Goal: Task Accomplishment & Management: Manage account settings

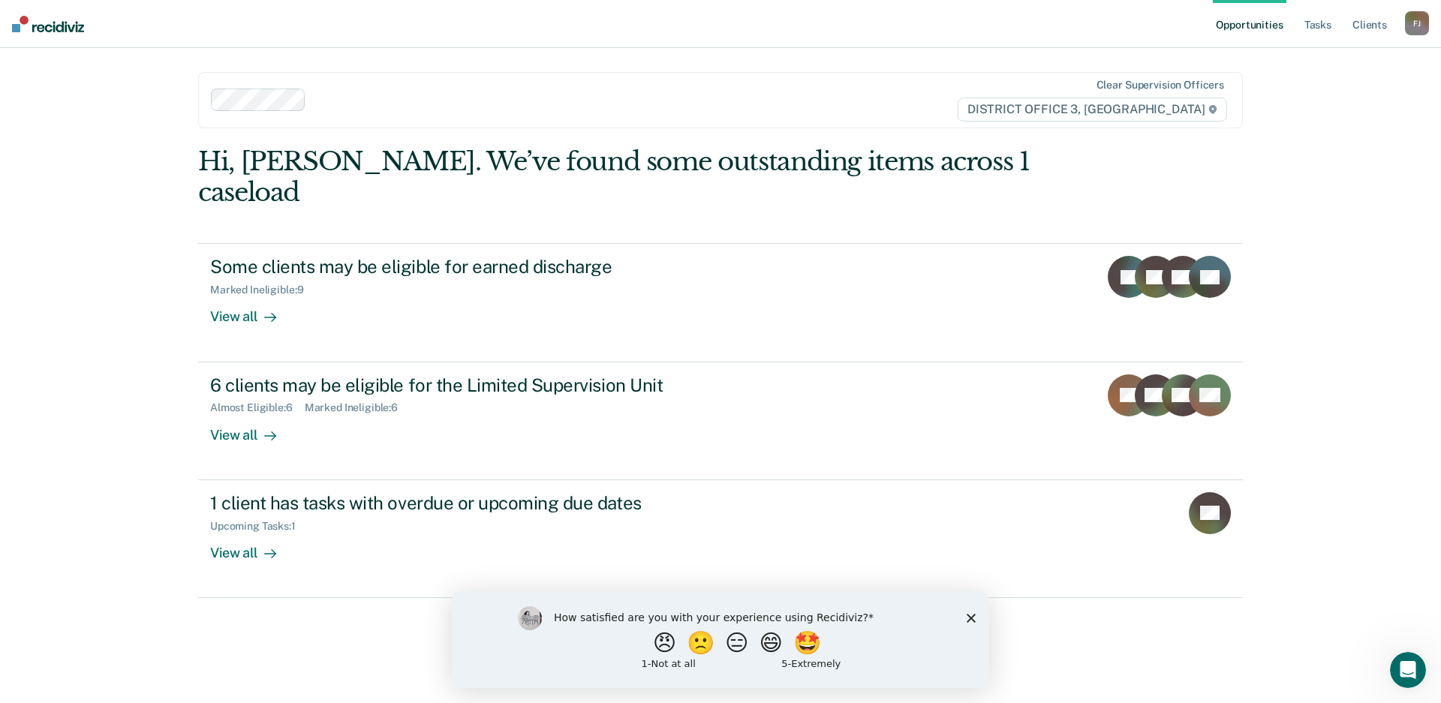
click at [968, 620] on polygon "Close survey" at bounding box center [970, 617] width 9 height 9
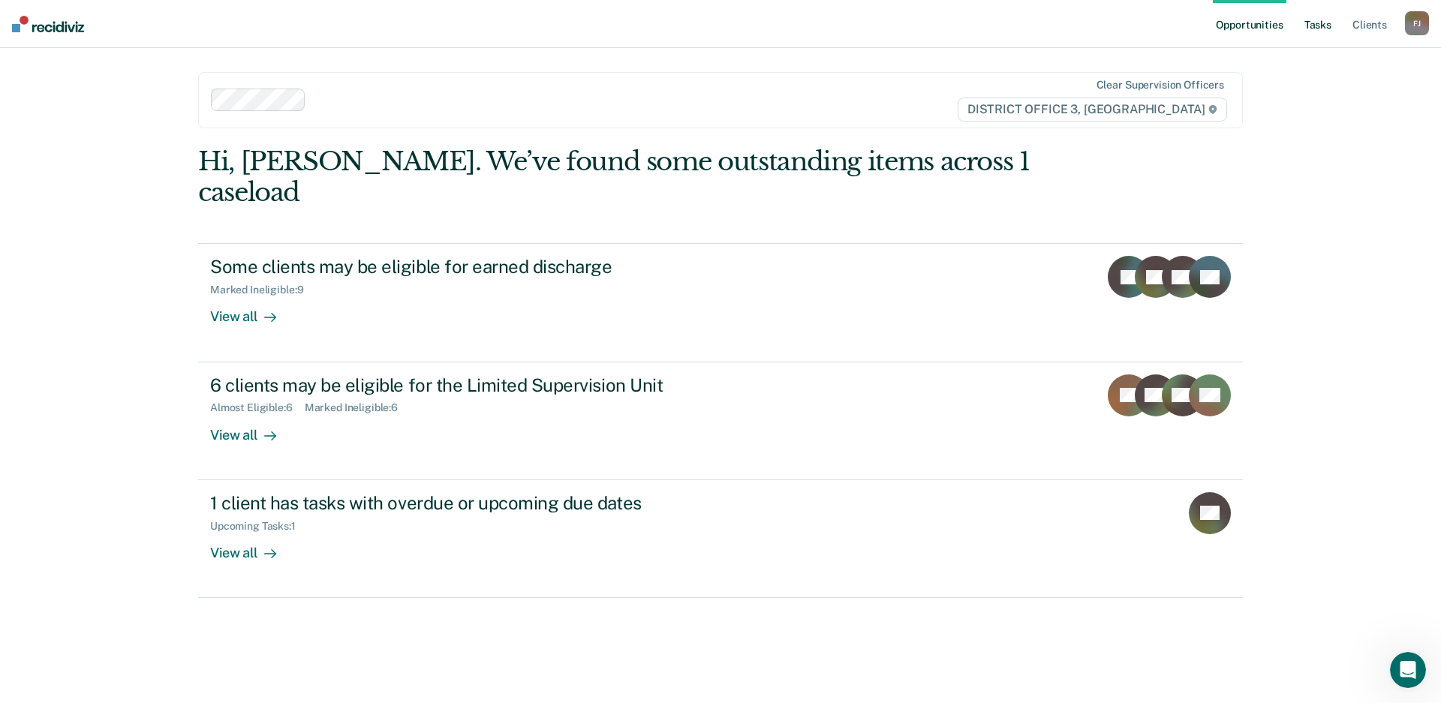
click at [1320, 29] on link "Tasks" at bounding box center [1317, 24] width 33 height 48
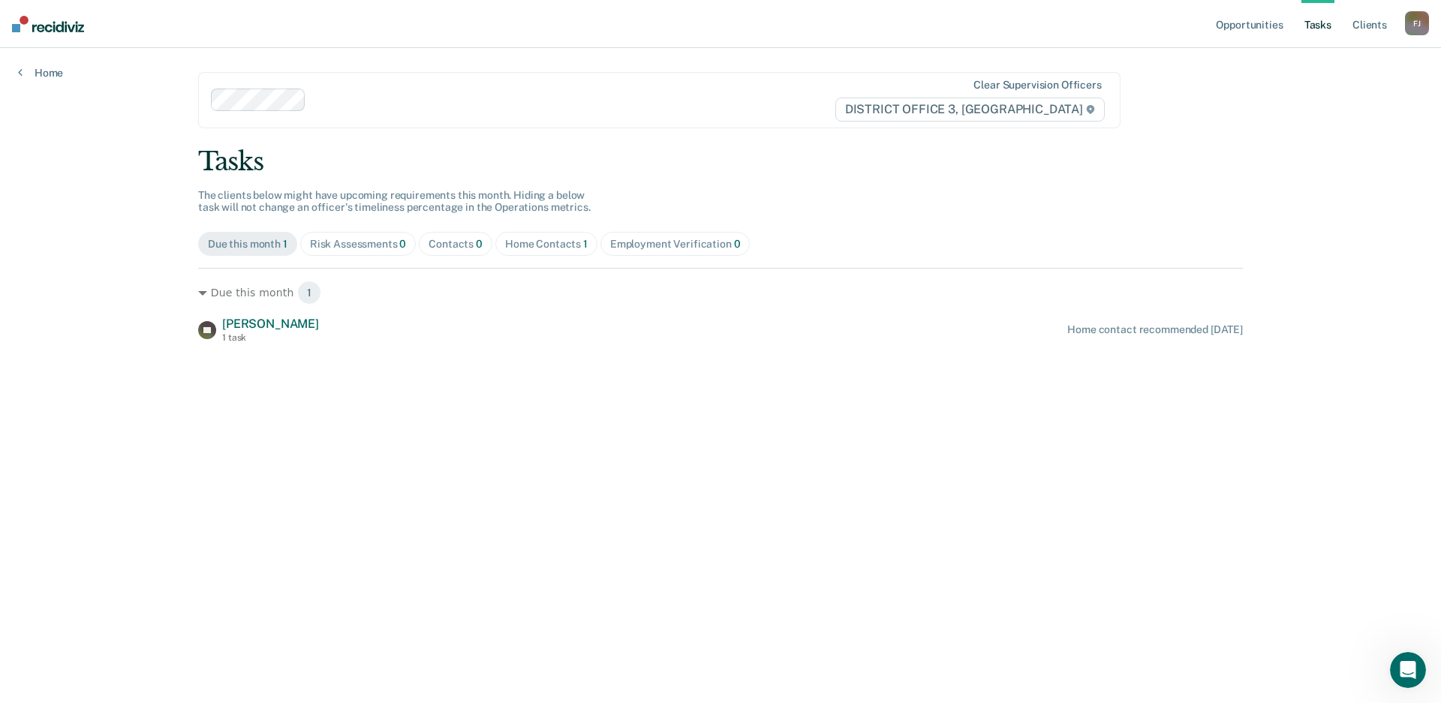
click at [529, 244] on div "Home Contacts 1" at bounding box center [546, 244] width 83 height 13
click at [277, 242] on div "Due this month 1" at bounding box center [248, 244] width 80 height 13
click at [569, 242] on div "Home Contacts 1" at bounding box center [546, 244] width 83 height 13
click at [1250, 30] on link "Opportunities" at bounding box center [1248, 24] width 73 height 48
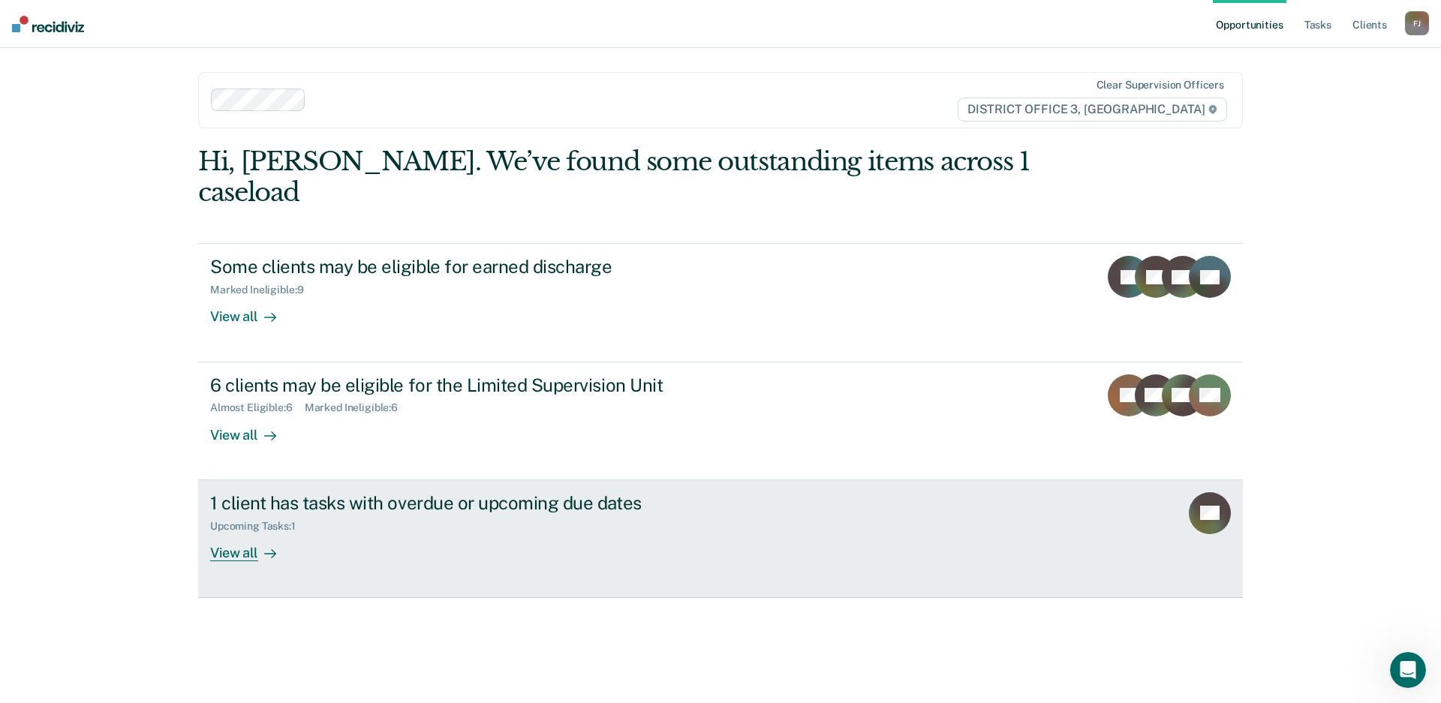
click at [304, 520] on div "1 client has tasks with overdue or upcoming due dates Upcoming Tasks : 1 View a…" at bounding box center [491, 526] width 563 height 69
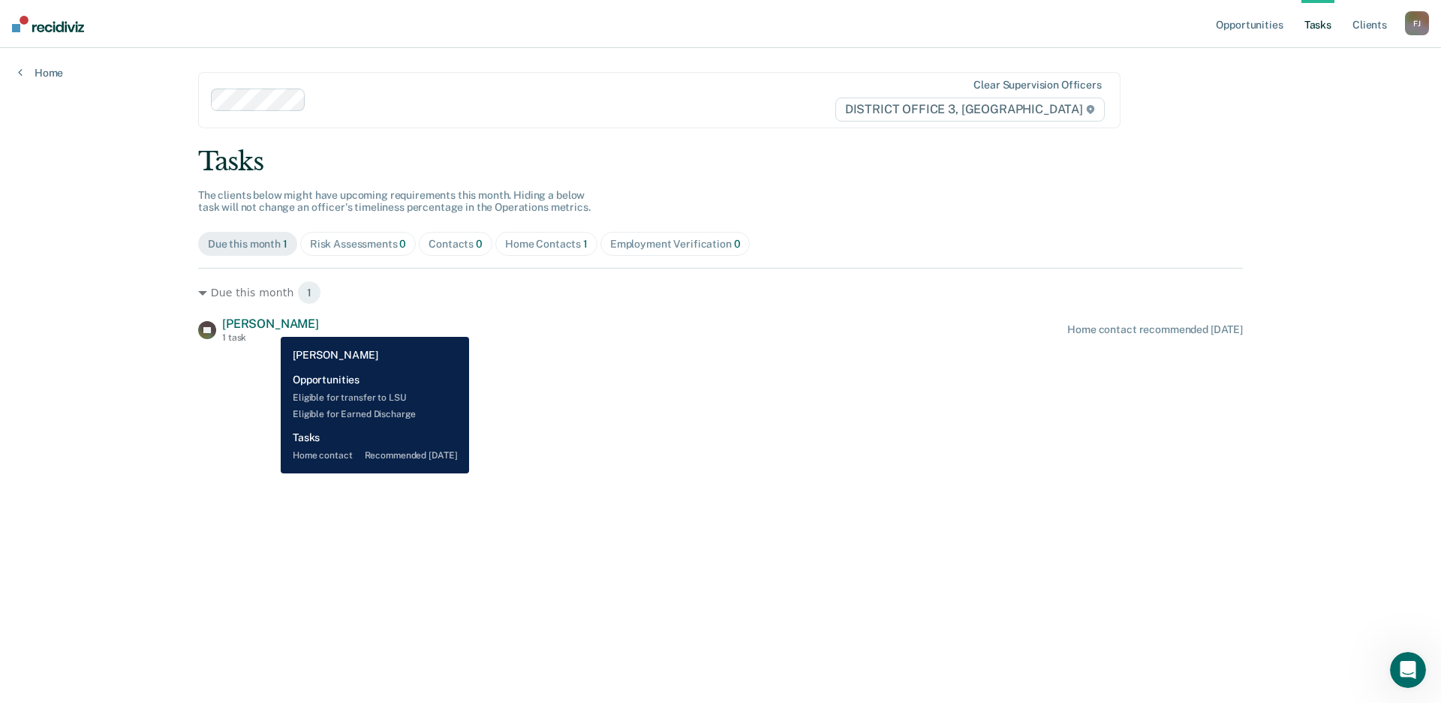
click at [269, 326] on span "Kelly Paris" at bounding box center [270, 324] width 97 height 14
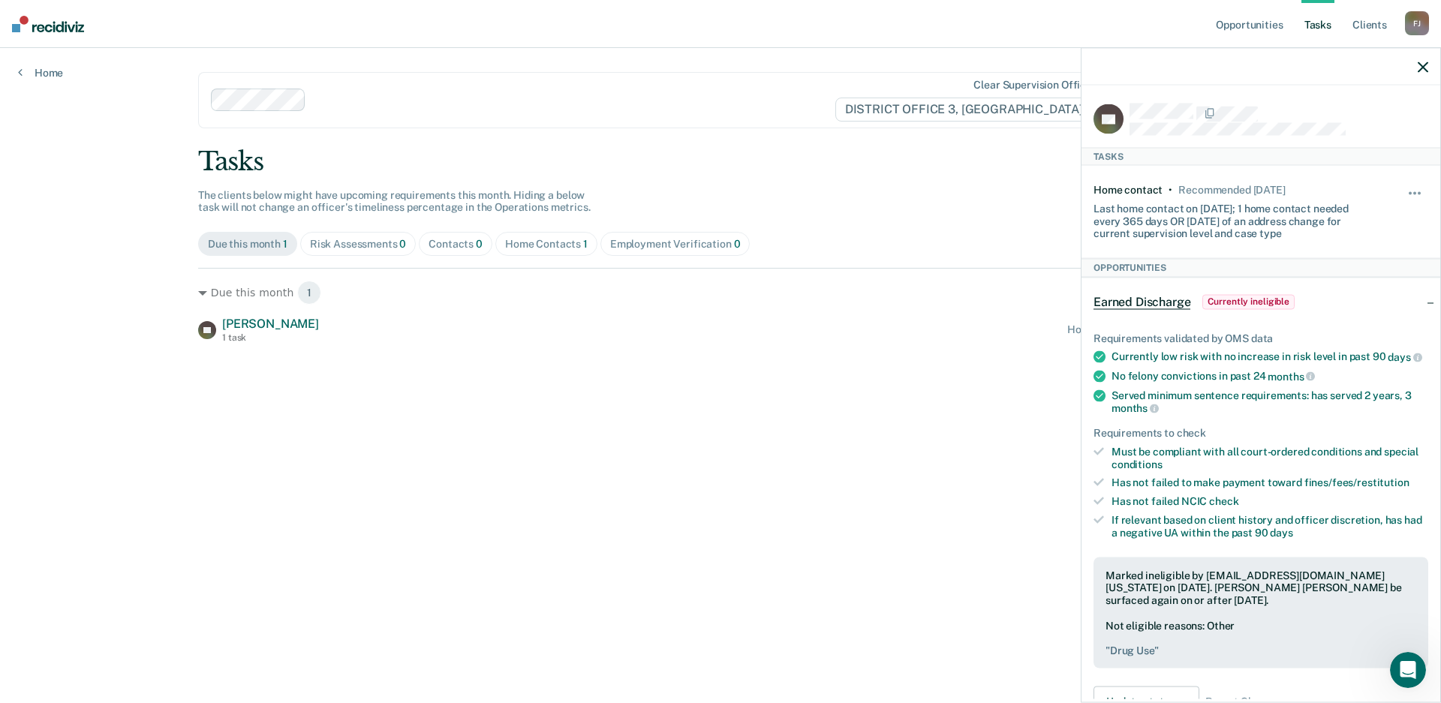
click at [1424, 72] on icon "button" at bounding box center [1422, 67] width 11 height 11
